Goal: Task Accomplishment & Management: Manage account settings

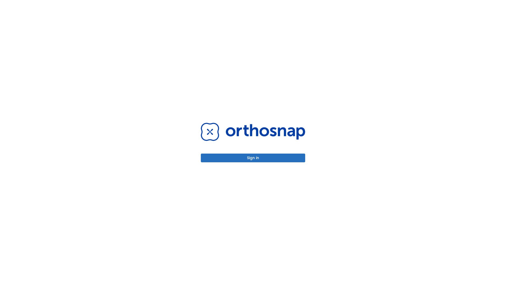
click at [253, 158] on button "Sign in" at bounding box center [253, 157] width 104 height 9
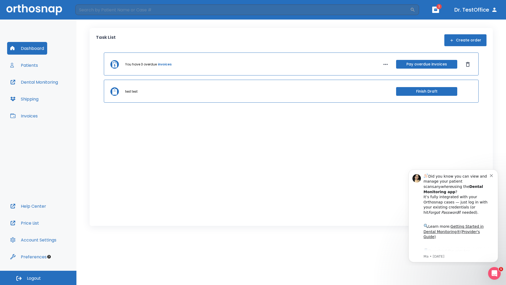
click at [38, 278] on span "Logout" at bounding box center [34, 278] width 14 height 6
